Goal: Task Accomplishment & Management: Manage account settings

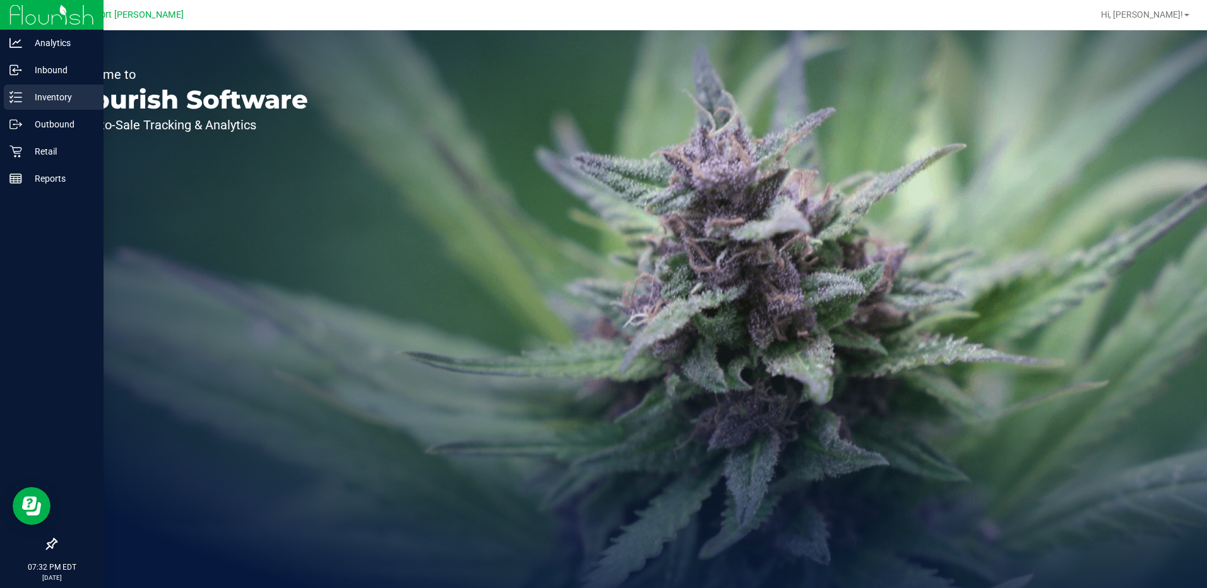
click at [12, 95] on icon at bounding box center [15, 97] width 13 height 13
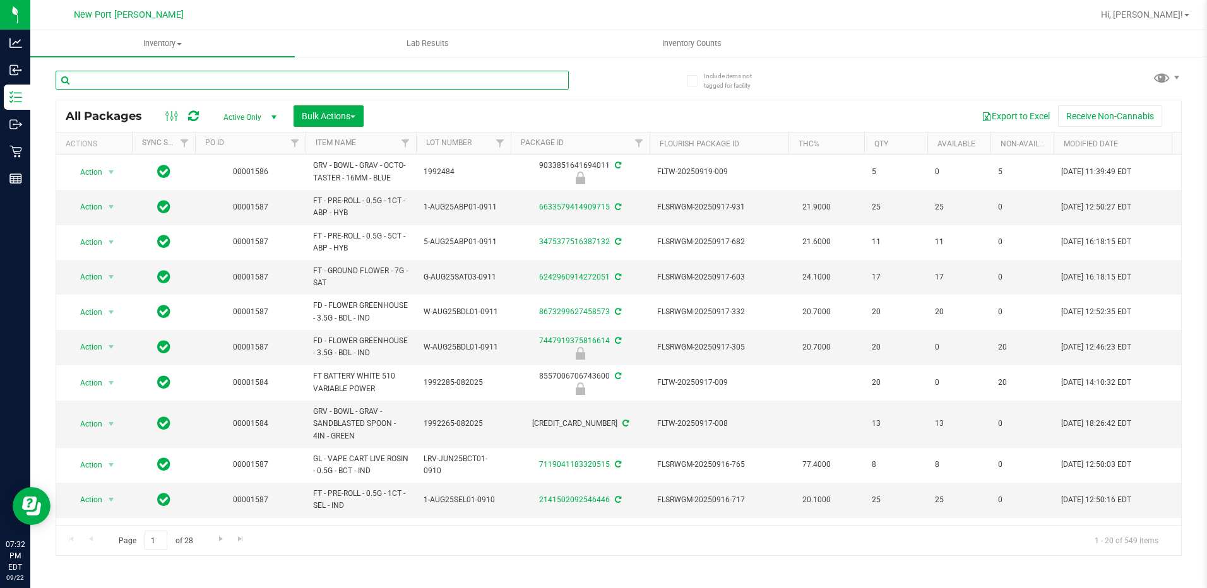
click at [187, 75] on input "text" at bounding box center [312, 80] width 513 height 19
type input "dbp"
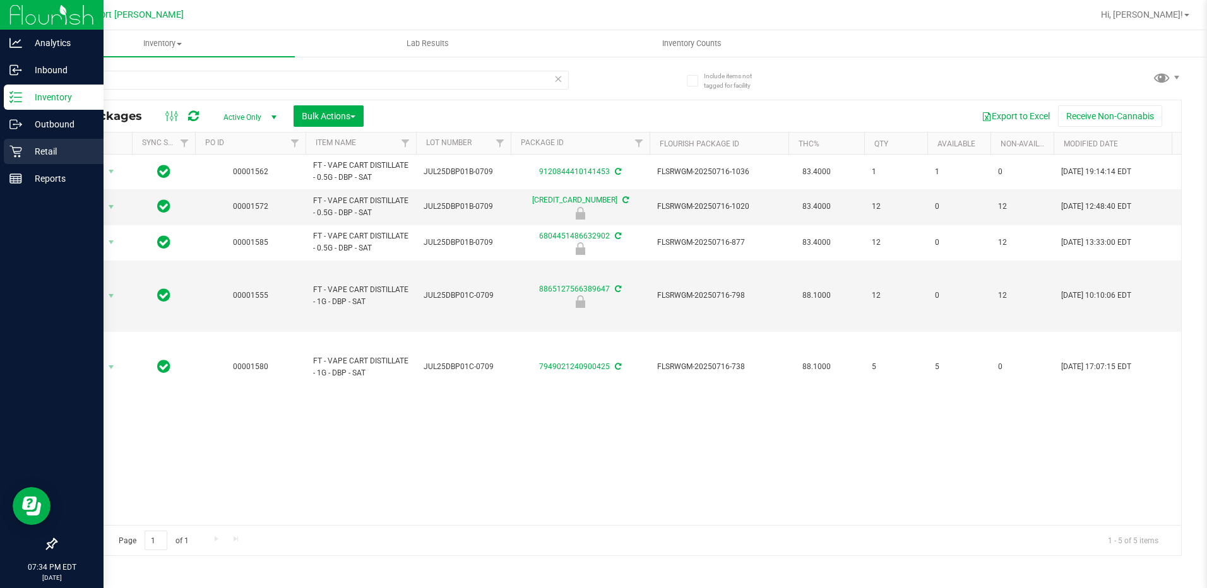
click at [40, 150] on p "Retail" at bounding box center [60, 151] width 76 height 15
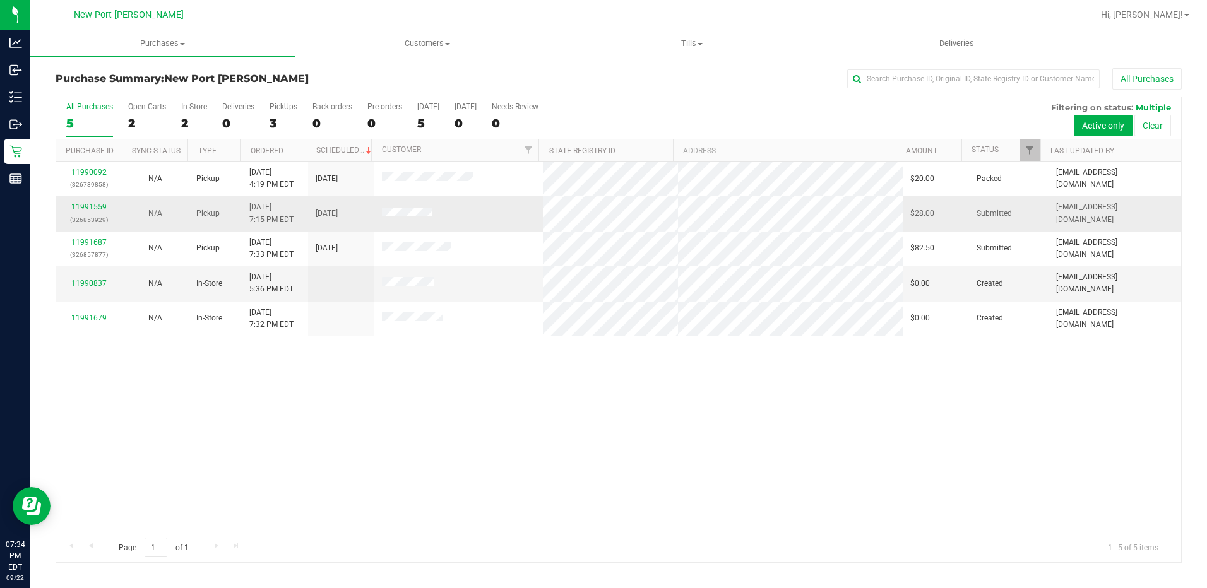
click at [97, 205] on link "11991559" at bounding box center [88, 207] width 35 height 9
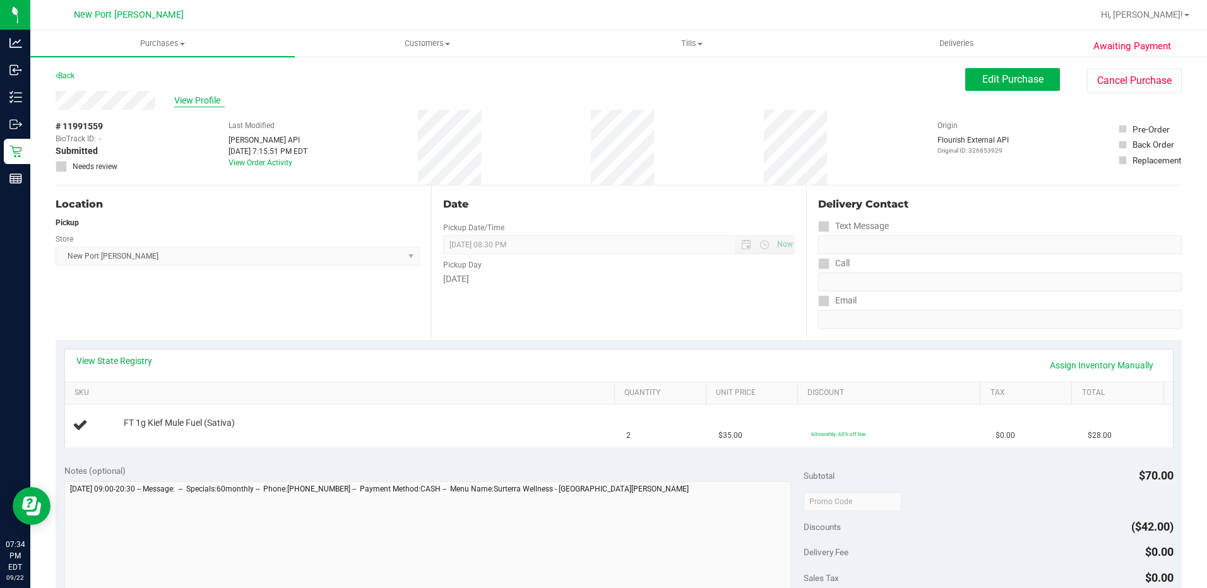
click at [197, 99] on span "View Profile" at bounding box center [199, 100] width 50 height 13
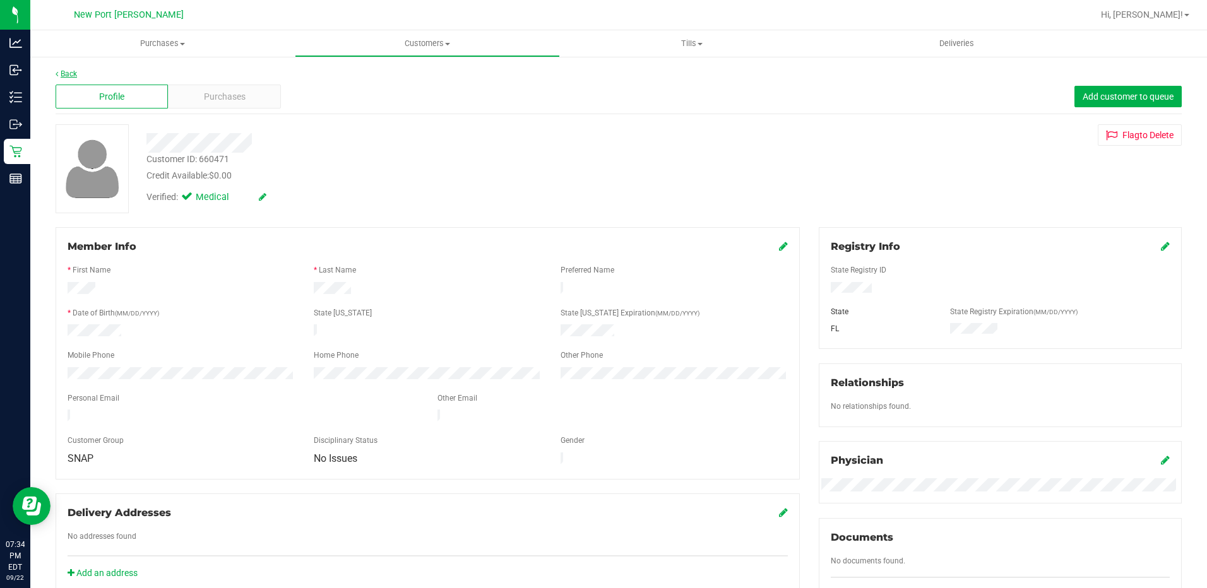
click at [61, 70] on link "Back" at bounding box center [66, 73] width 21 height 9
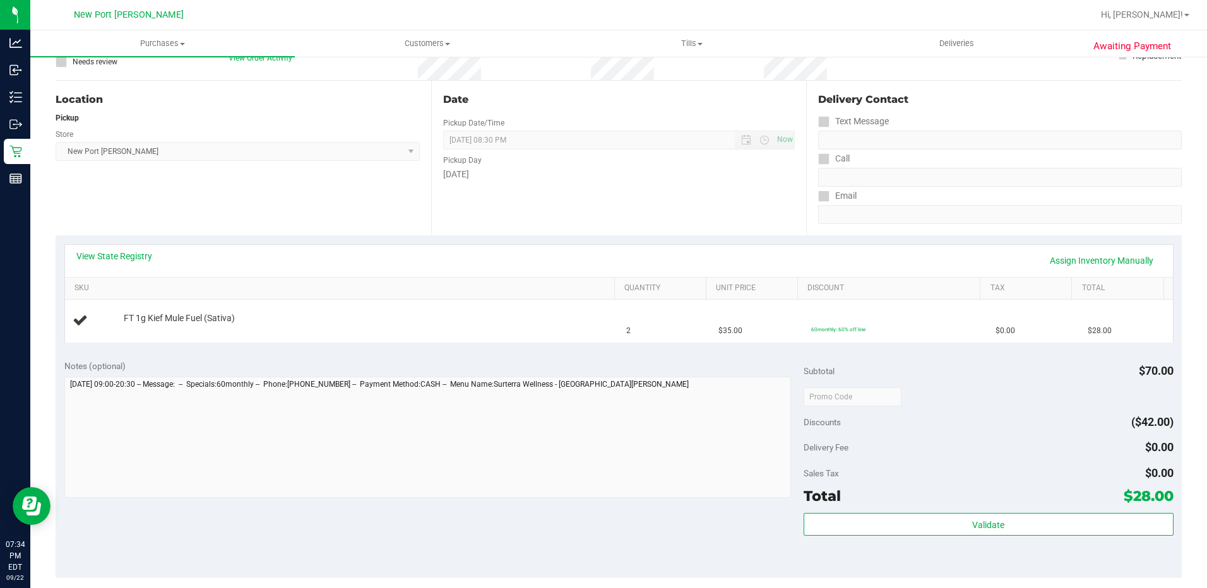
scroll to position [126, 0]
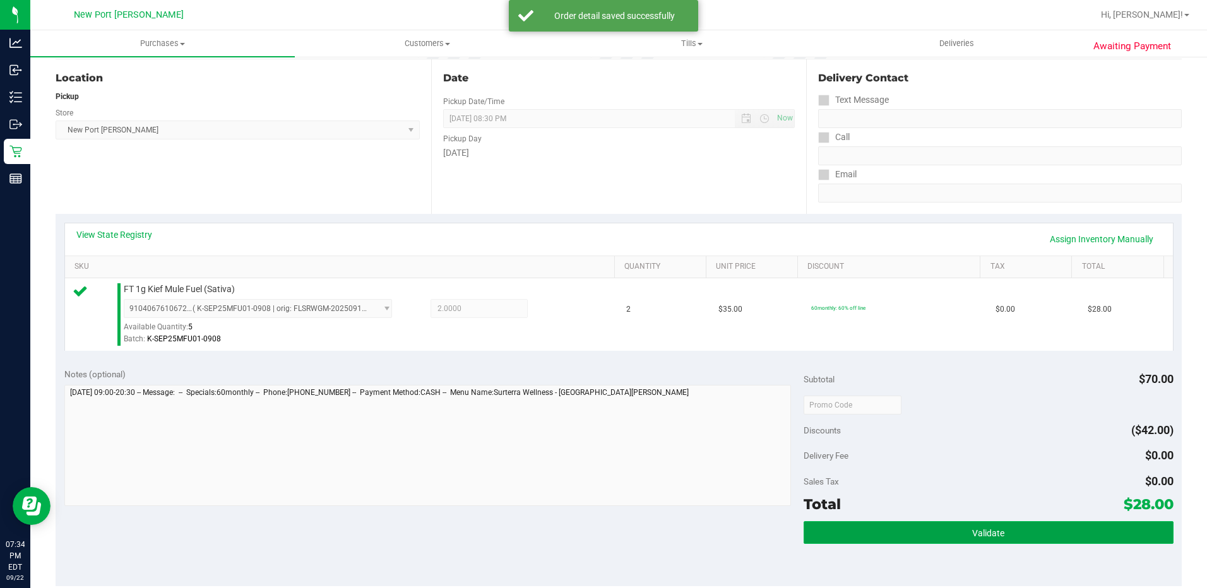
click at [912, 526] on button "Validate" at bounding box center [988, 532] width 370 height 23
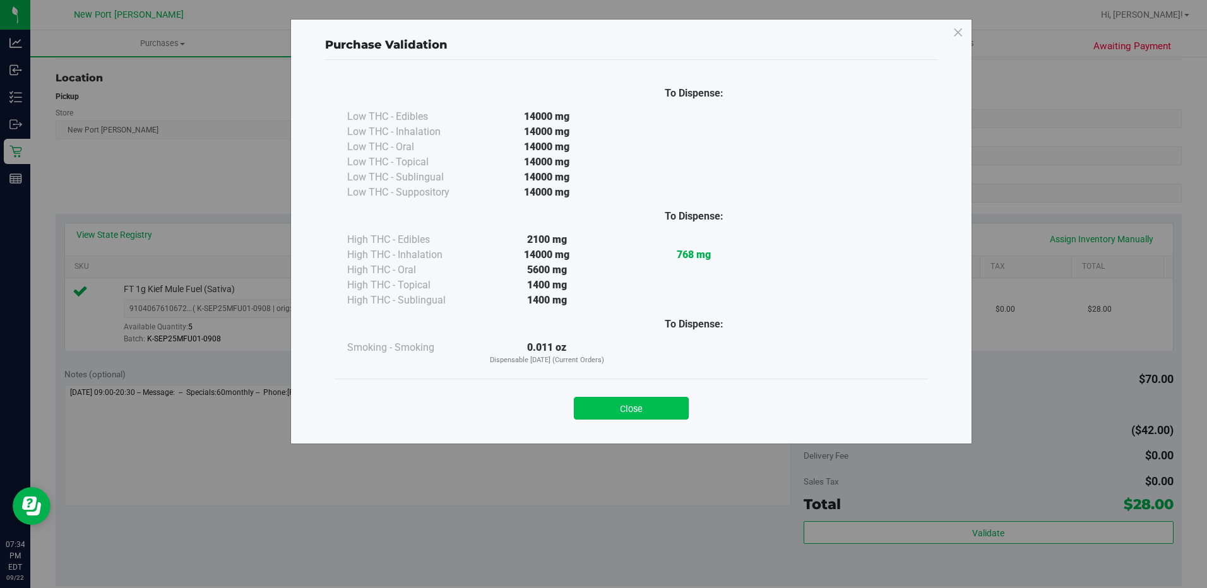
click at [659, 413] on button "Close" at bounding box center [631, 408] width 115 height 23
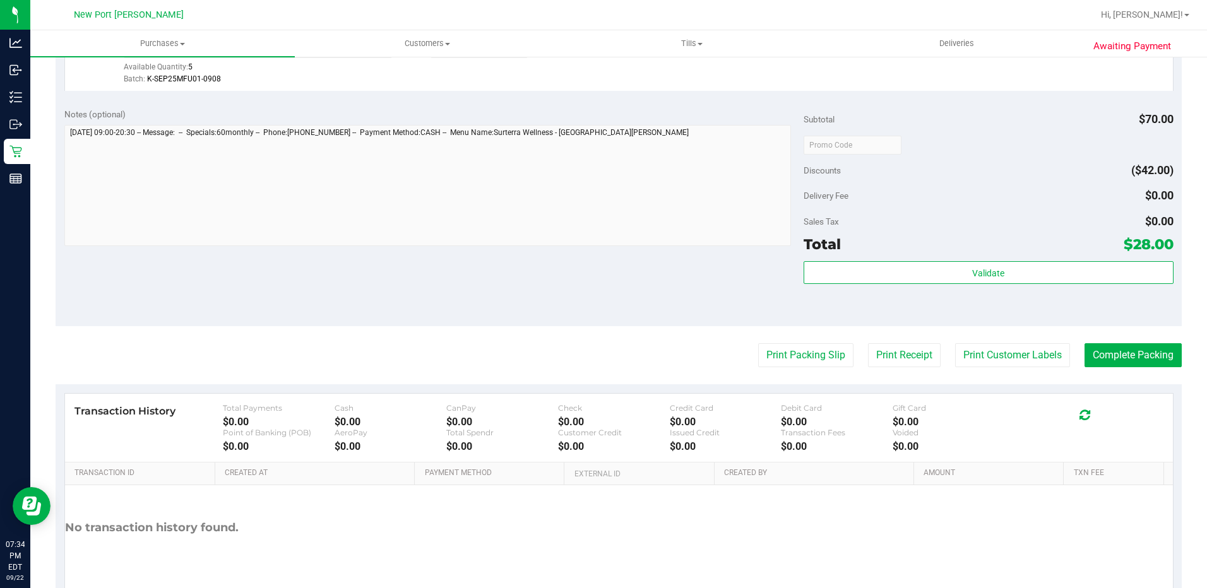
scroll to position [442, 0]
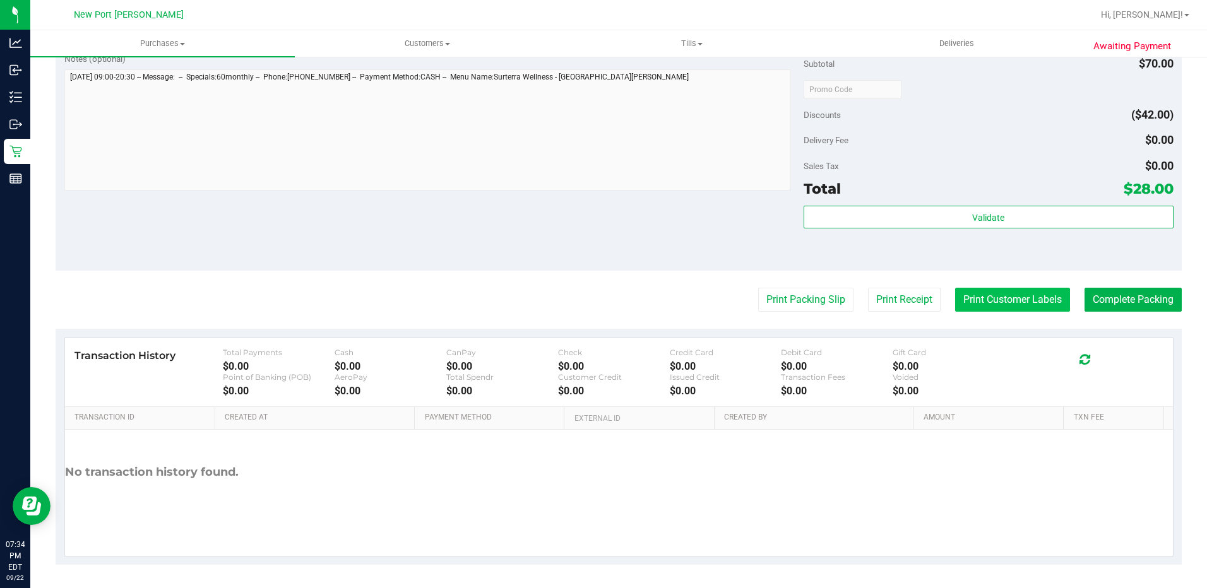
click at [995, 295] on button "Print Customer Labels" at bounding box center [1012, 300] width 115 height 24
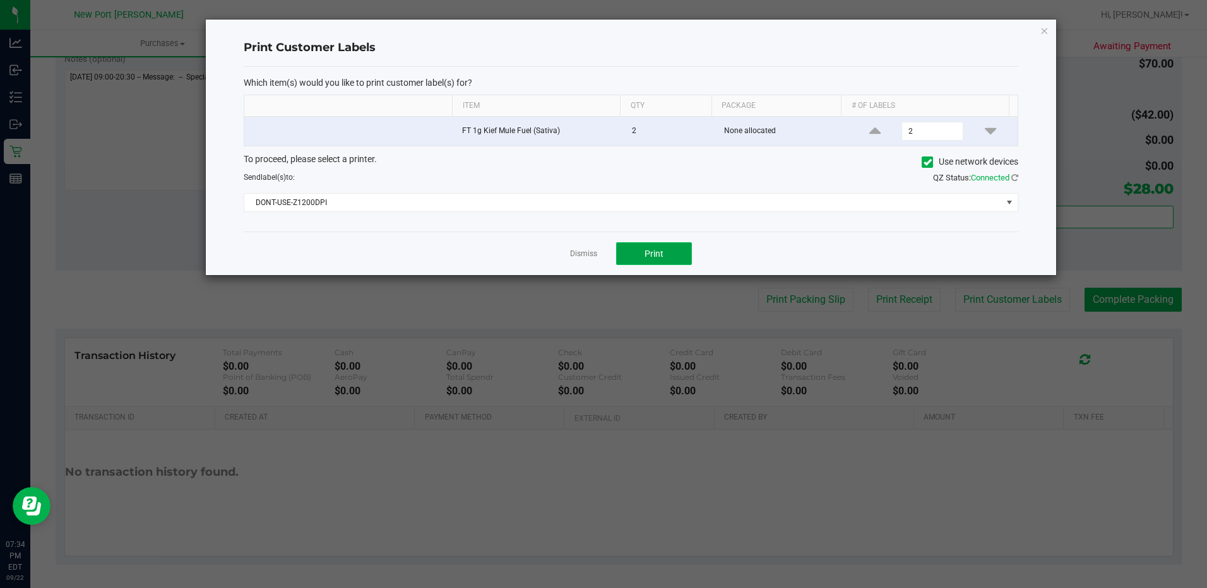
click at [673, 245] on button "Print" at bounding box center [654, 253] width 76 height 23
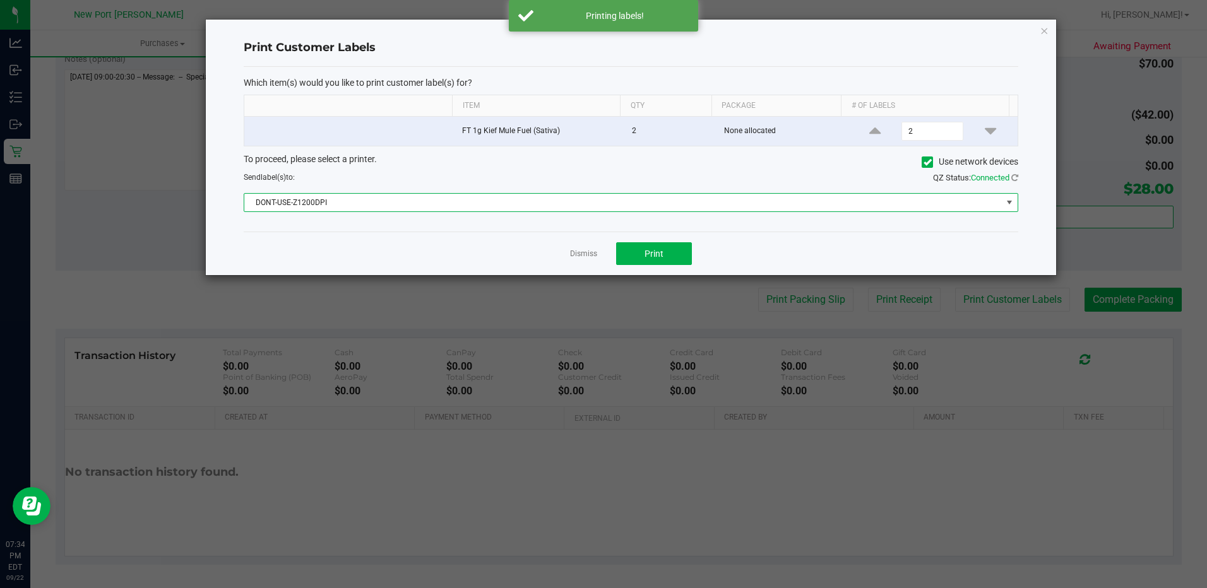
click at [685, 208] on span "DONT-USE-Z1200DPI" at bounding box center [622, 203] width 757 height 18
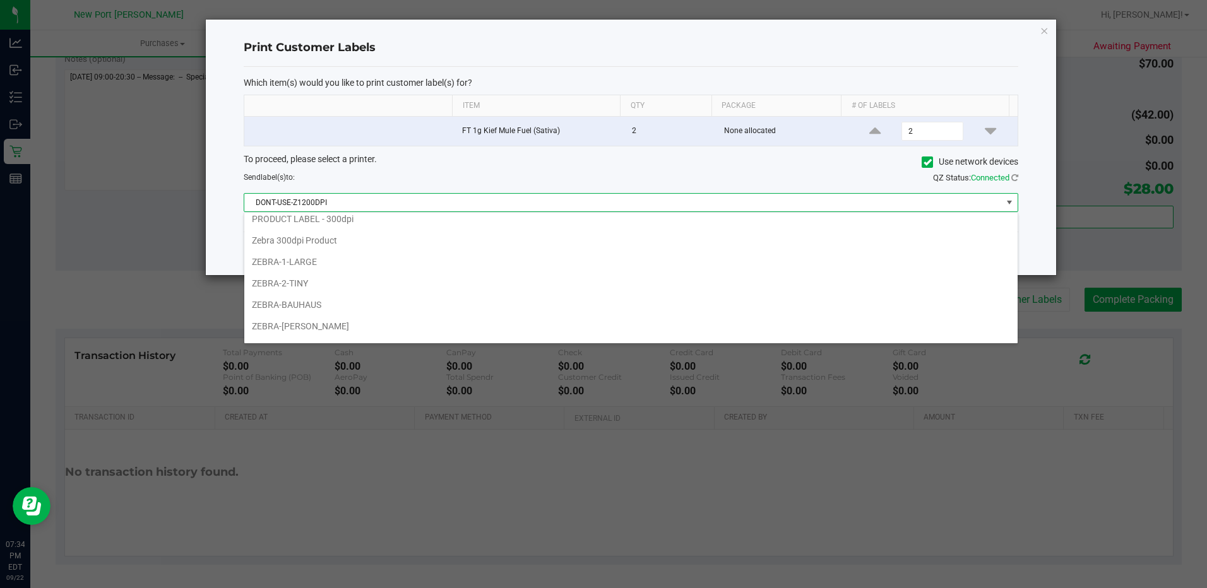
scroll to position [110, 0]
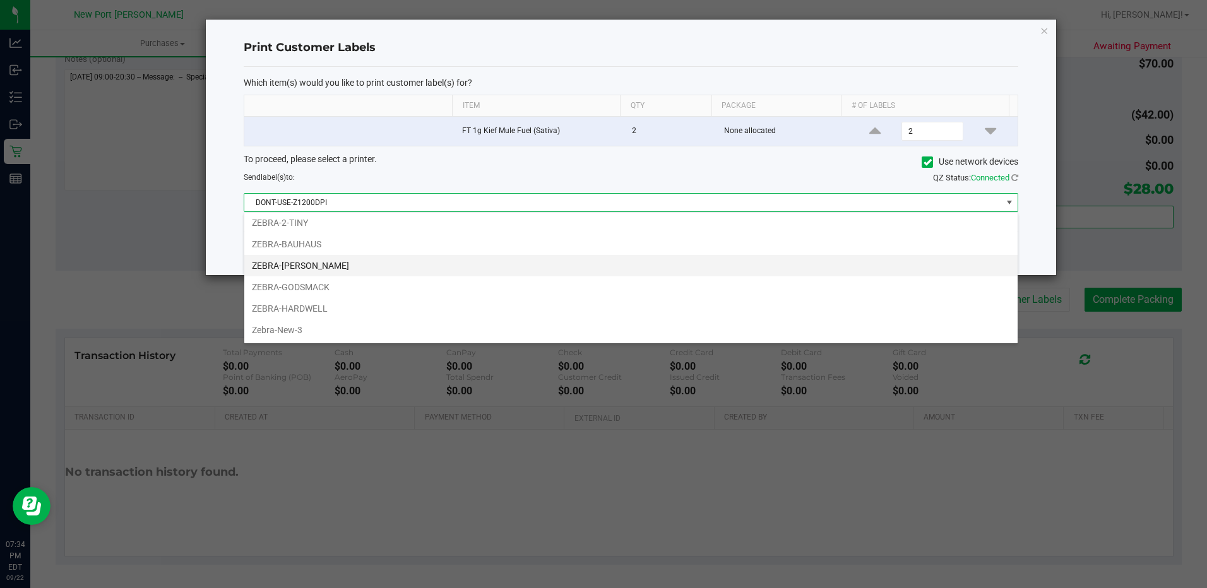
click at [471, 270] on li "ZEBRA-[PERSON_NAME]" at bounding box center [630, 265] width 773 height 21
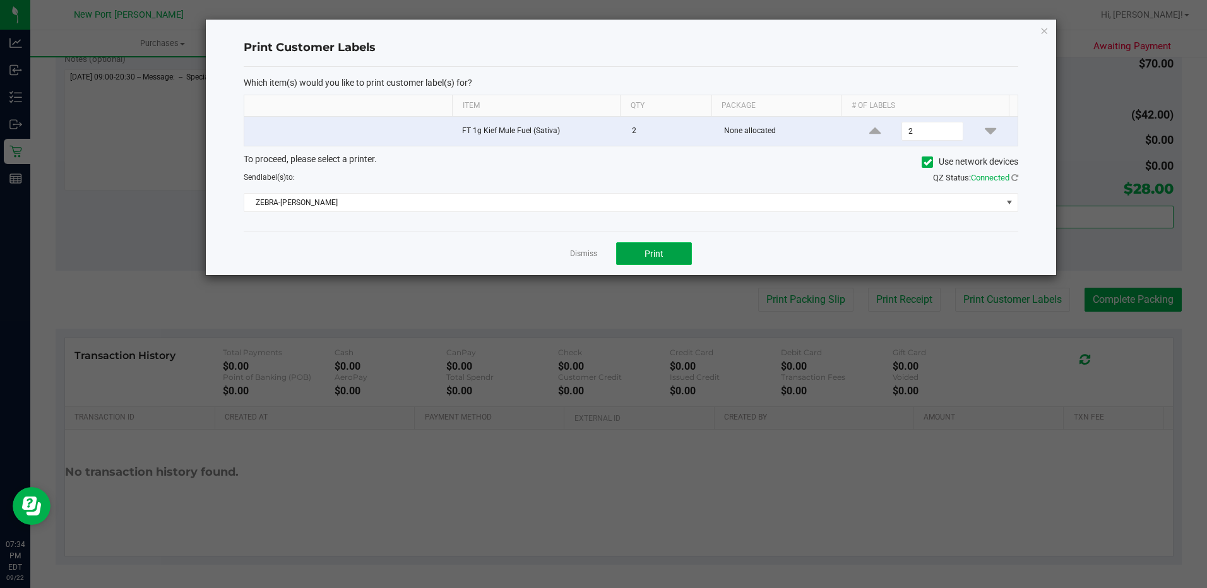
click at [643, 253] on button "Print" at bounding box center [654, 253] width 76 height 23
click at [1046, 31] on icon "button" at bounding box center [1043, 30] width 9 height 15
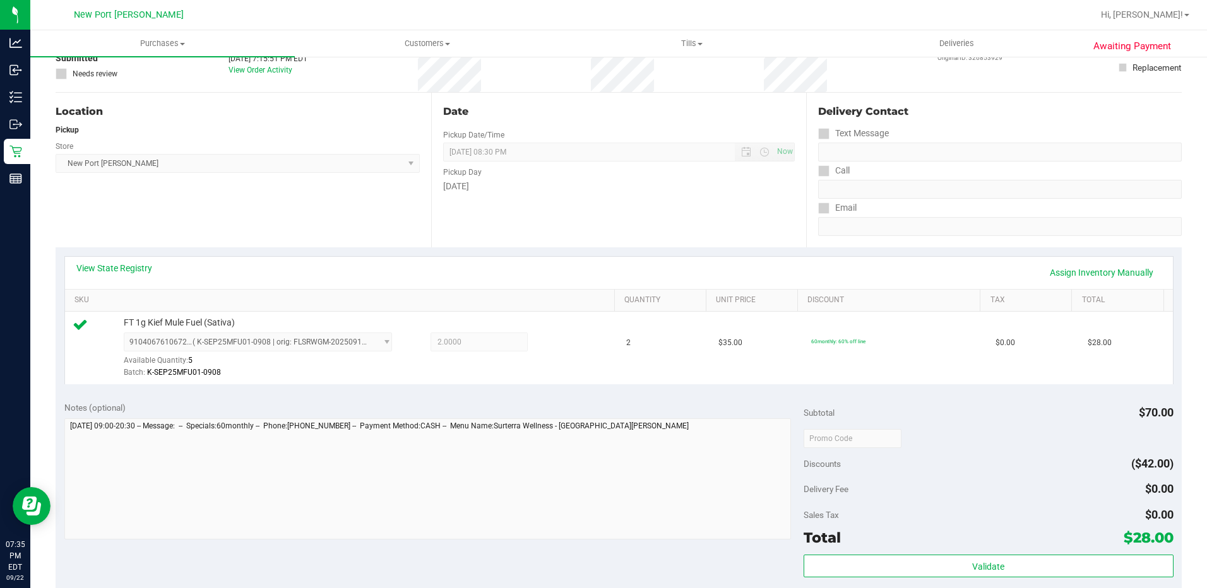
scroll to position [0, 0]
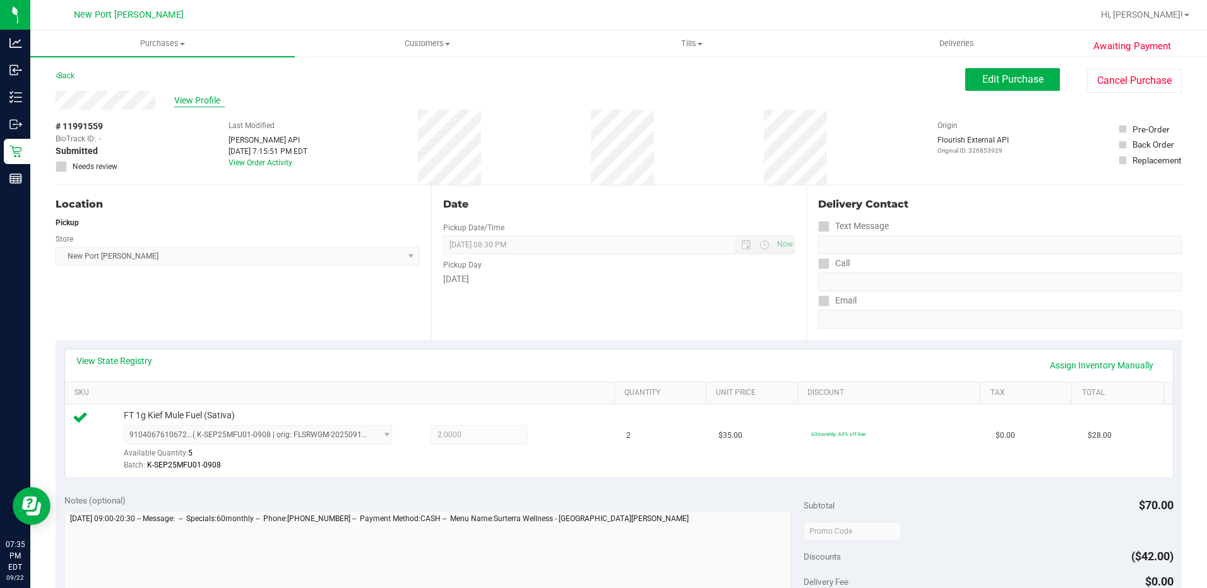
click at [180, 102] on span "View Profile" at bounding box center [199, 100] width 50 height 13
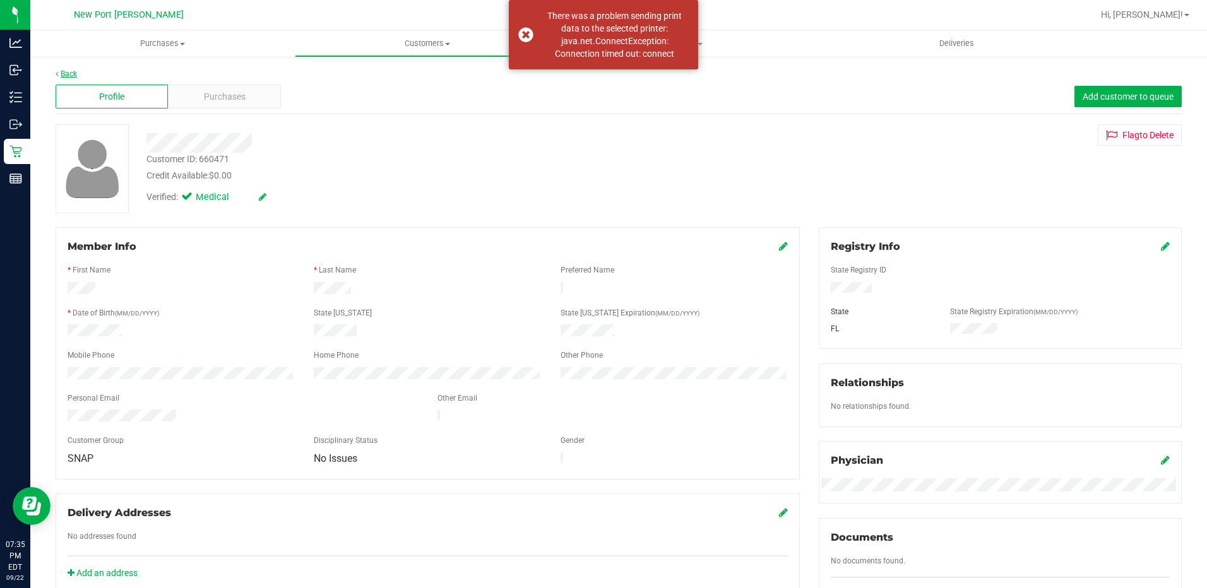
click at [69, 71] on link "Back" at bounding box center [66, 73] width 21 height 9
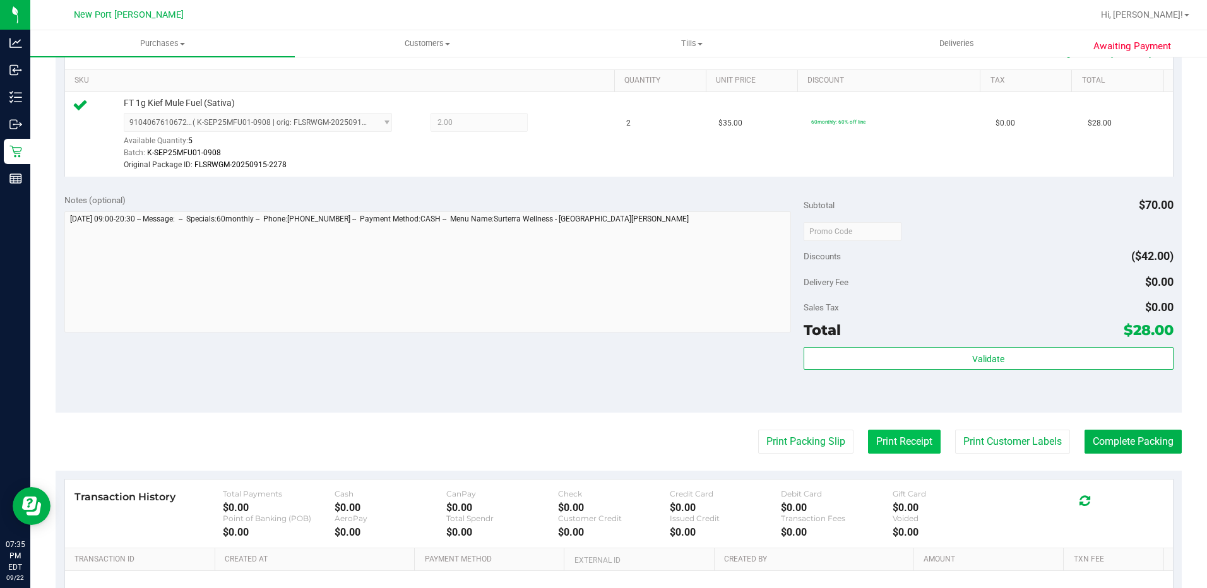
scroll to position [316, 0]
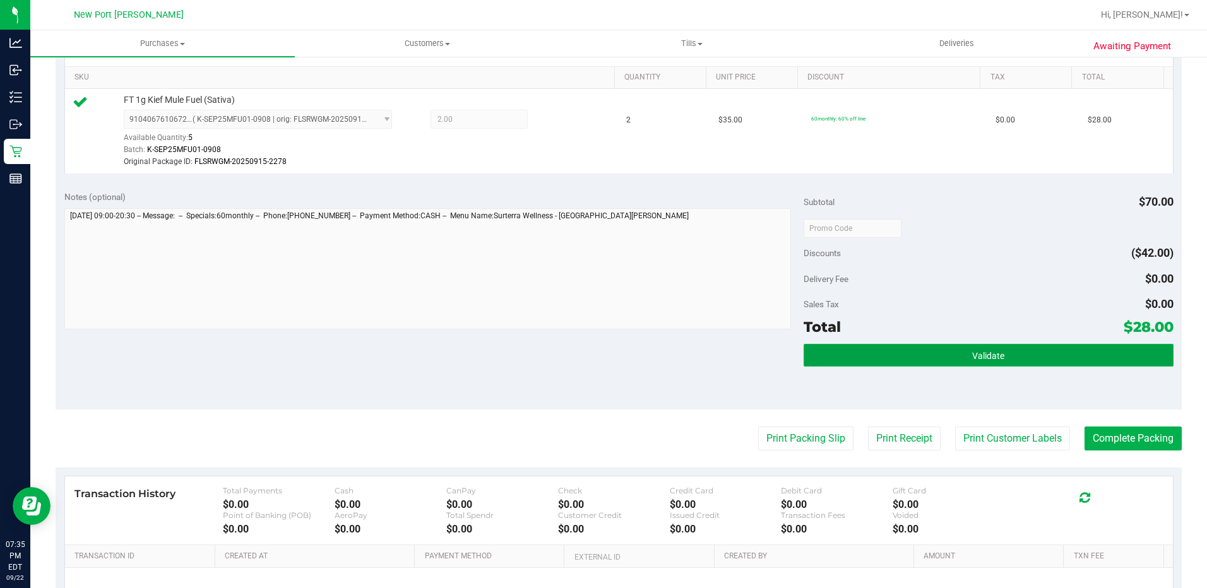
click at [974, 355] on span "Validate" at bounding box center [988, 356] width 32 height 10
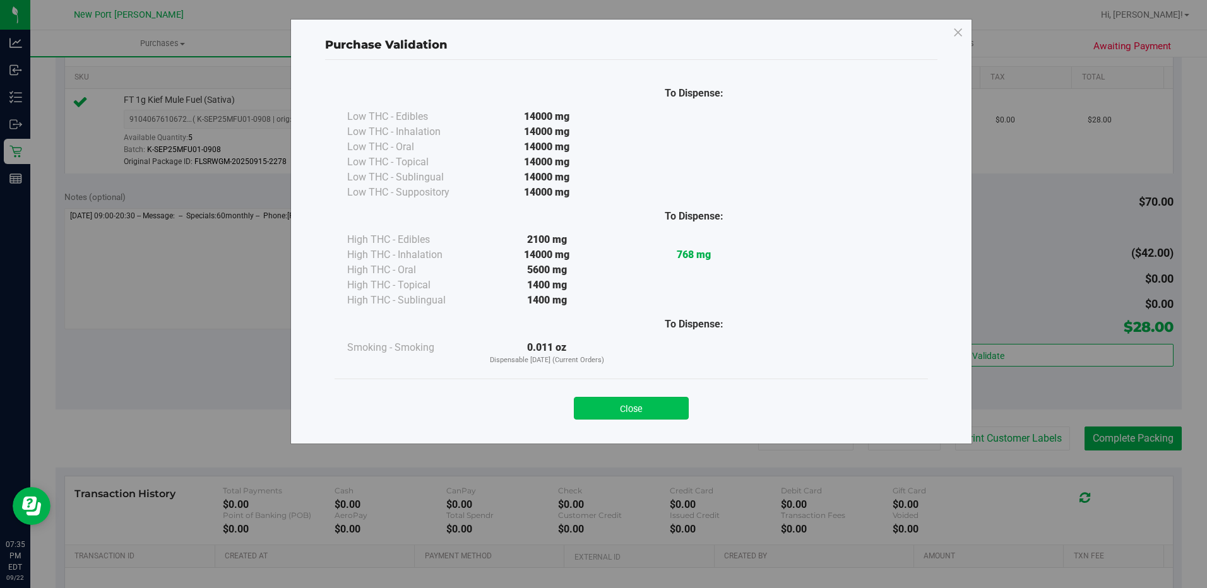
click at [627, 399] on button "Close" at bounding box center [631, 408] width 115 height 23
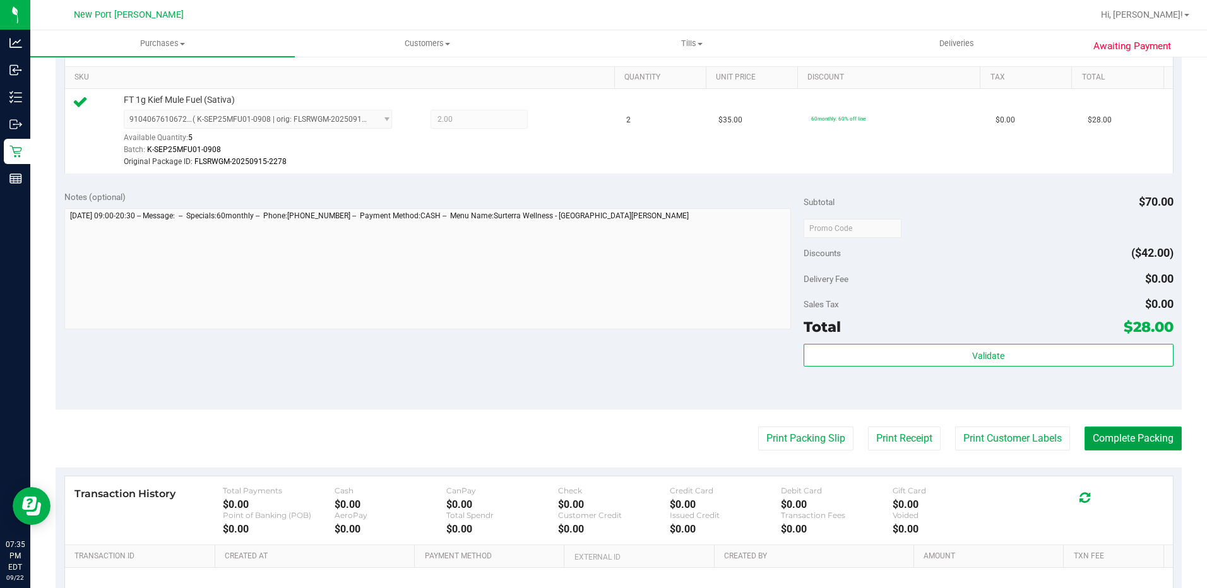
click at [1116, 435] on button "Complete Packing" at bounding box center [1132, 439] width 97 height 24
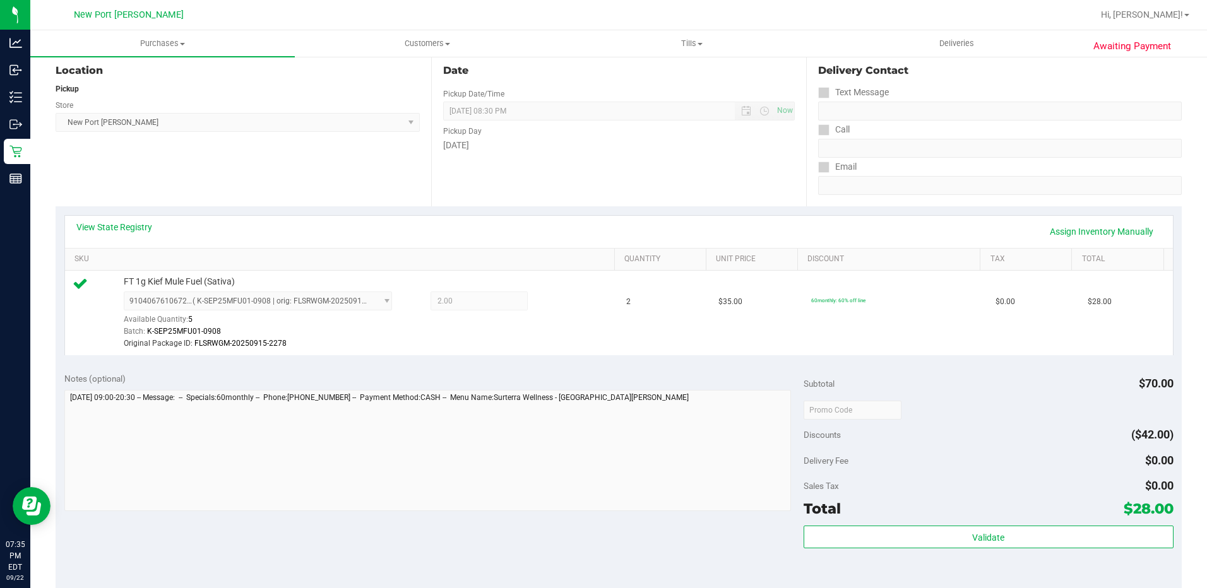
scroll to position [0, 0]
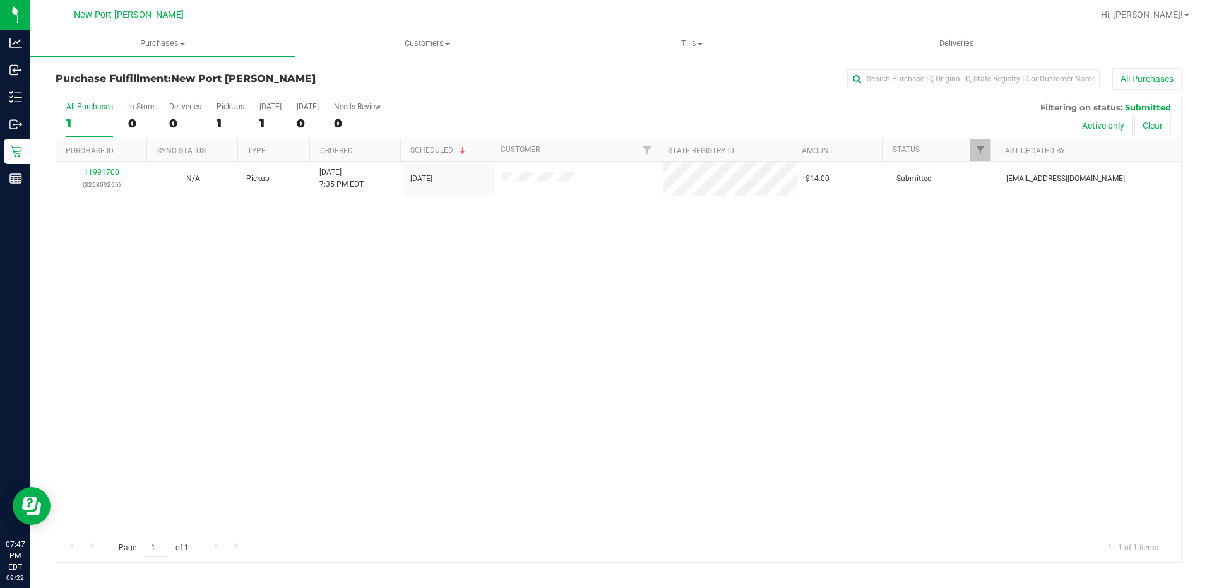
click at [427, 289] on div "11991700 (326859266) N/A Pickup [DATE] 7:35 PM EDT 9/22/2025 $14.00 Submitted […" at bounding box center [618, 347] width 1125 height 370
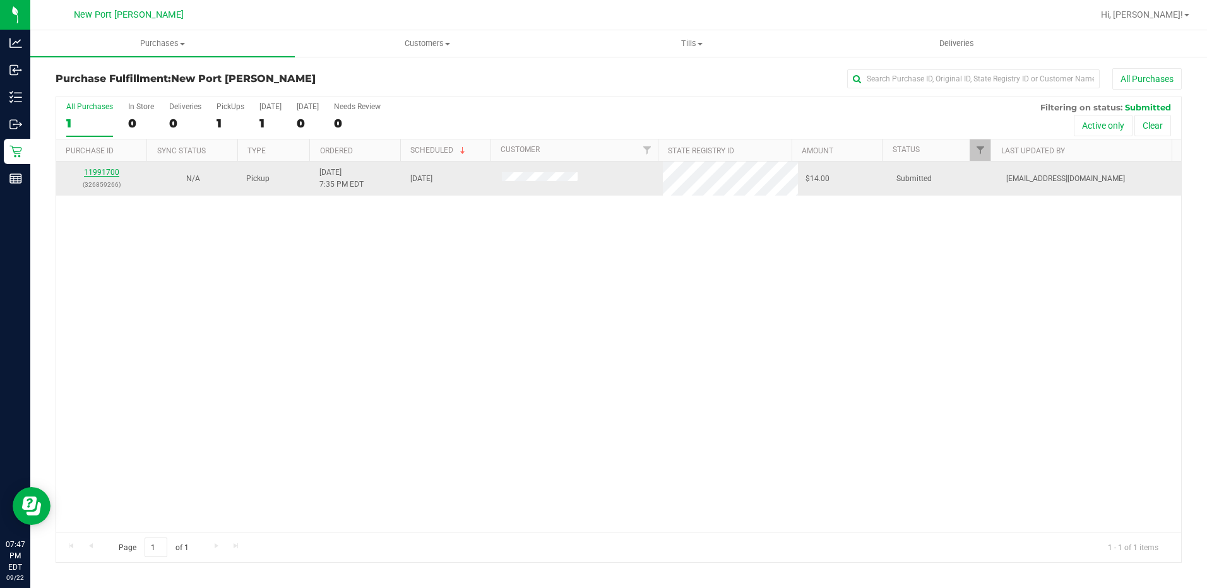
click at [106, 169] on link "11991700" at bounding box center [101, 172] width 35 height 9
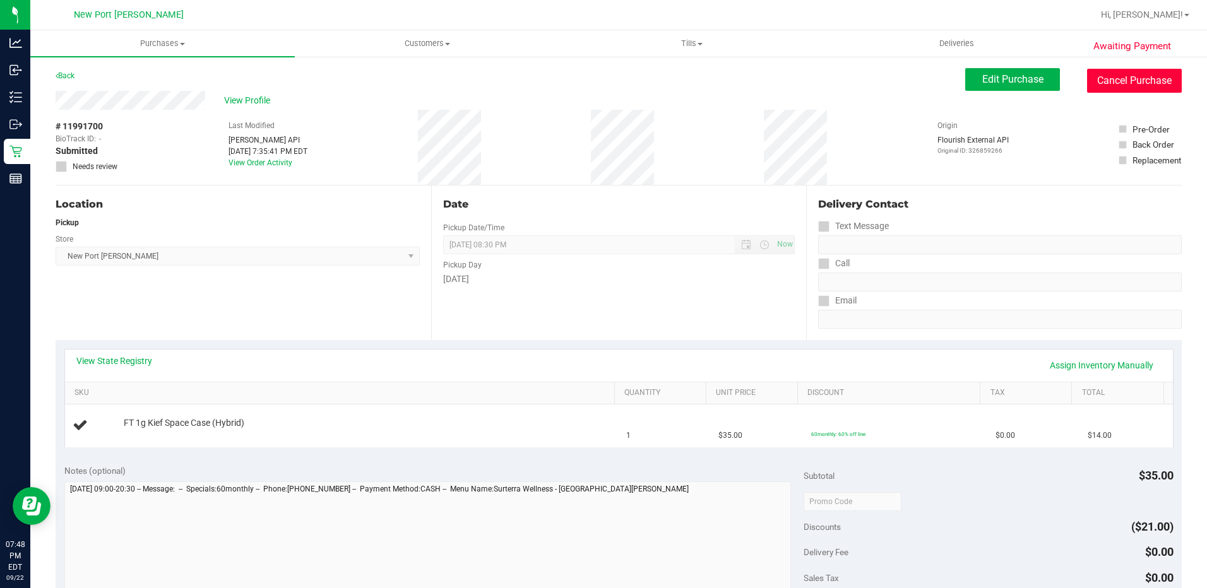
click at [1113, 83] on button "Cancel Purchase" at bounding box center [1134, 81] width 95 height 24
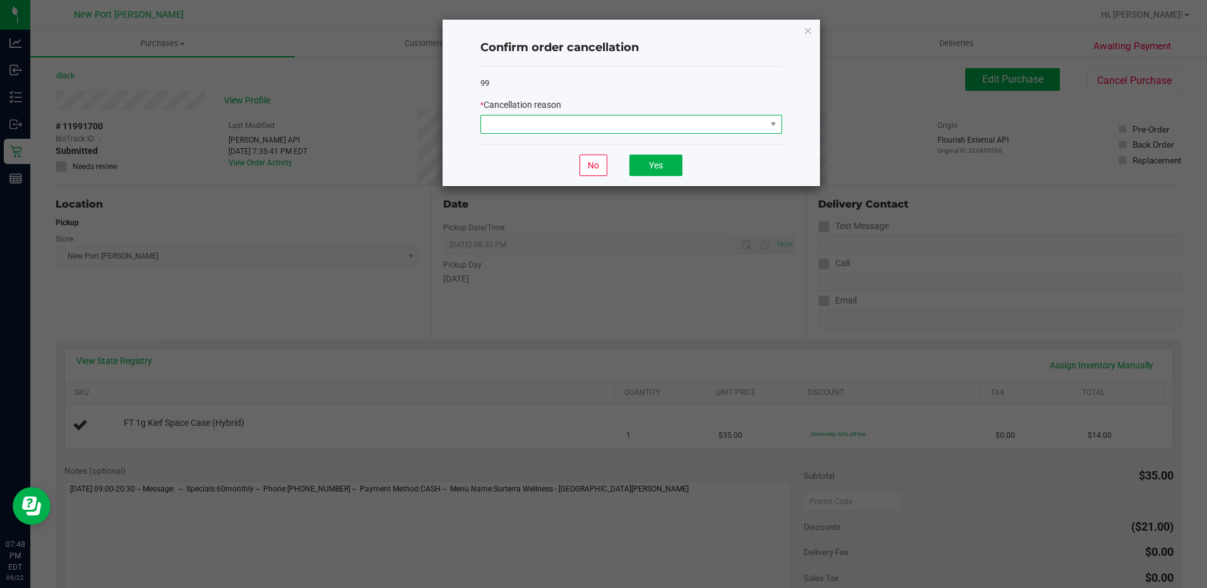
click at [650, 121] on span at bounding box center [623, 124] width 285 height 18
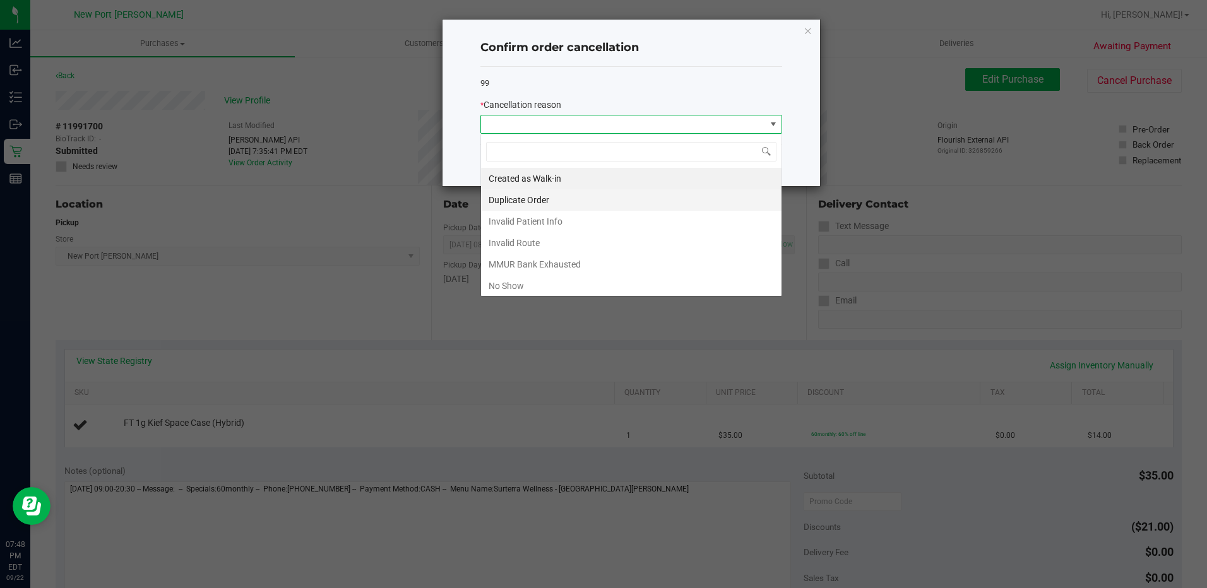
scroll to position [19, 302]
click at [523, 204] on li "Duplicate Order" at bounding box center [631, 199] width 300 height 21
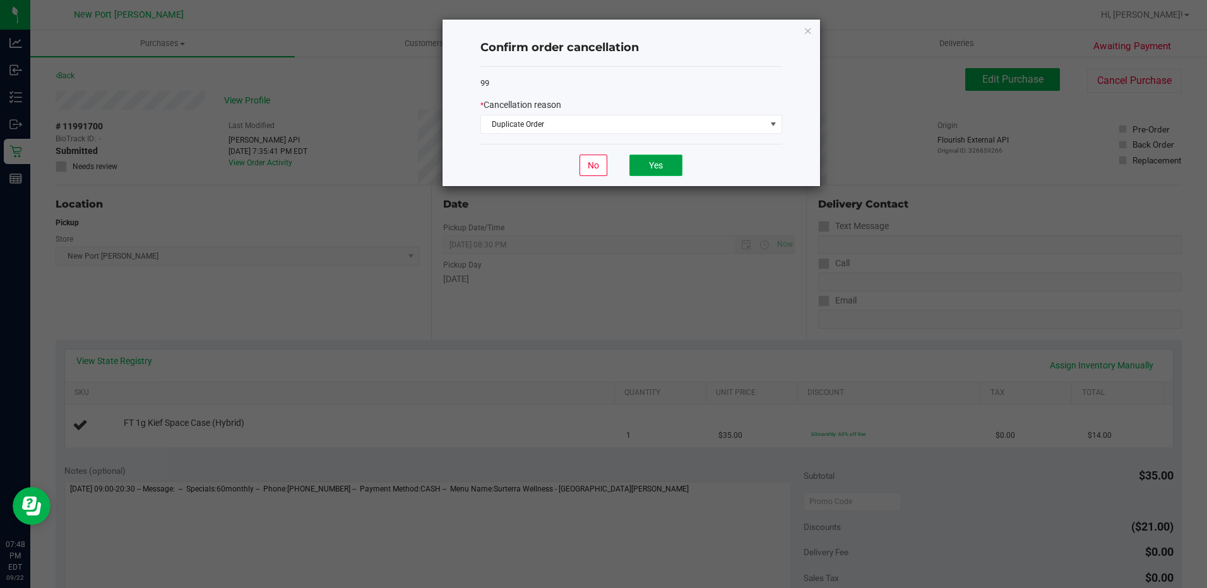
click at [658, 163] on button "Yes" at bounding box center [655, 165] width 53 height 21
